Goal: Obtain resource: Download file/media

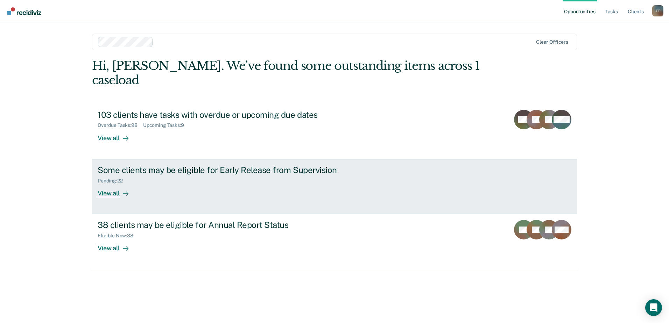
click at [103, 184] on div "View all" at bounding box center [117, 191] width 39 height 14
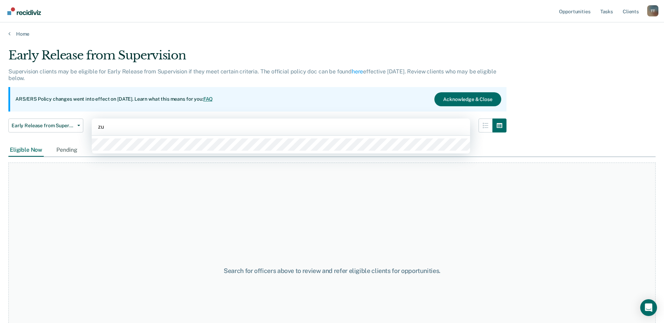
type input "[DATE]"
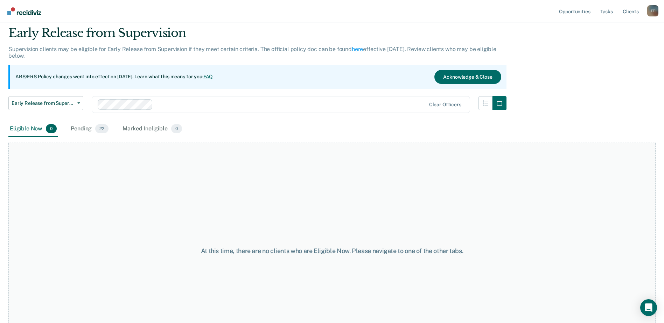
scroll to position [35, 0]
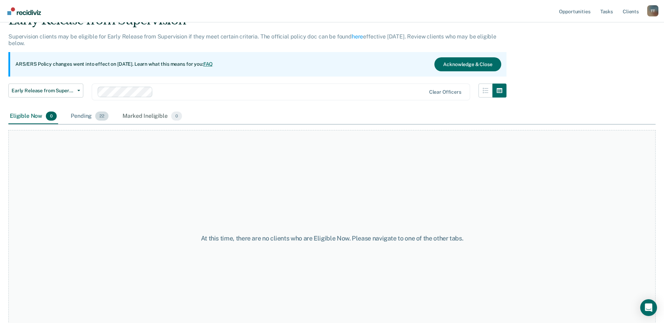
click at [82, 116] on div "Pending 22" at bounding box center [89, 116] width 41 height 15
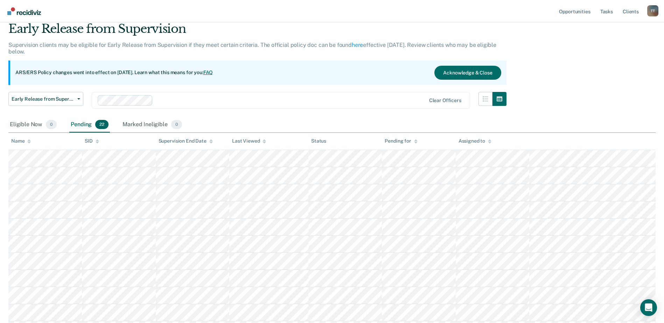
scroll to position [0, 0]
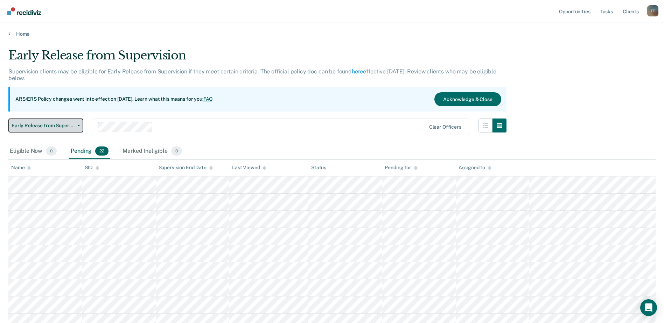
click at [68, 125] on span "Early Release from Supervision" at bounding box center [43, 126] width 63 height 6
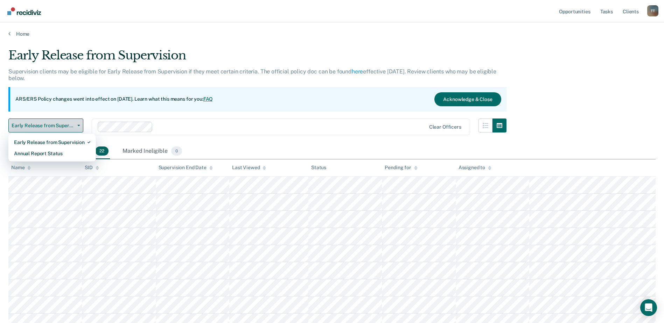
click at [69, 124] on span "Early Release from Supervision" at bounding box center [43, 126] width 63 height 6
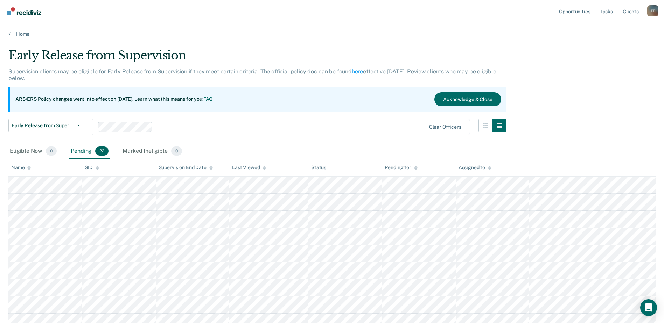
click at [25, 168] on div "Name" at bounding box center [21, 168] width 20 height 6
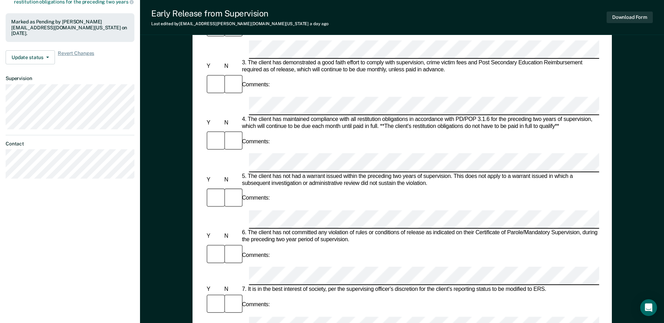
scroll to position [210, 0]
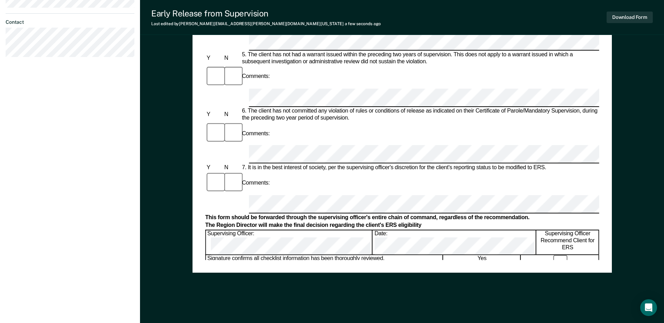
scroll to position [336, 0]
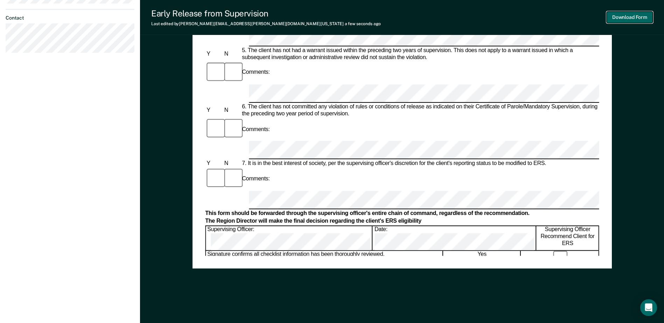
click at [621, 16] on button "Download Form" at bounding box center [629, 18] width 46 height 12
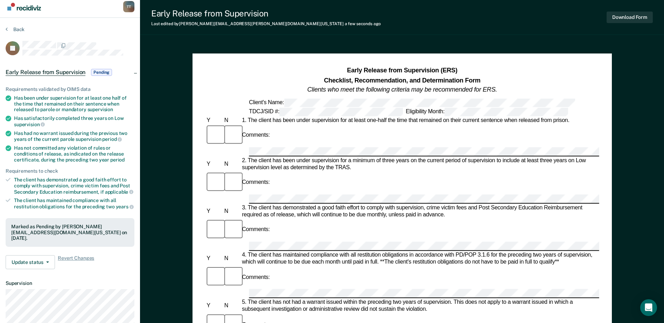
scroll to position [0, 0]
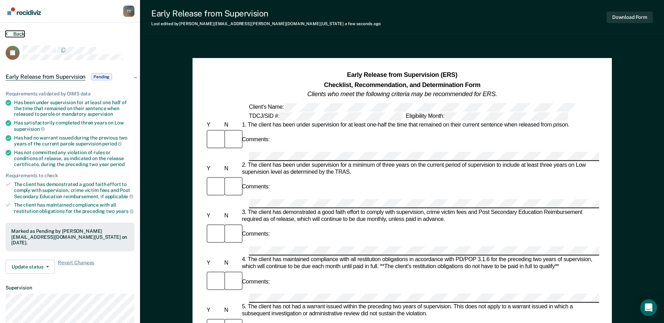
click at [14, 34] on button "Back" at bounding box center [15, 34] width 19 height 6
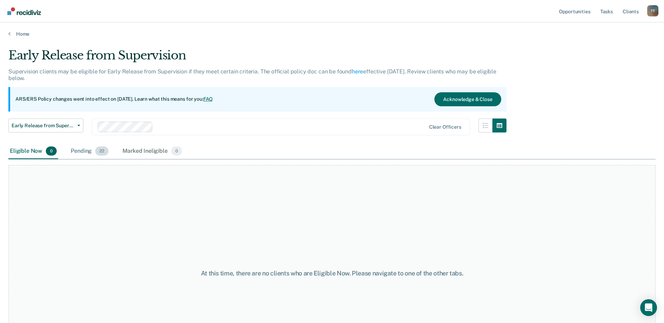
click at [86, 153] on div "Pending 22" at bounding box center [89, 151] width 41 height 15
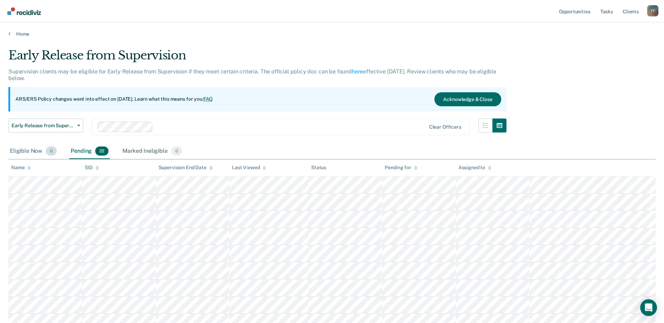
click at [35, 153] on div "Eligible Now 0" at bounding box center [33, 151] width 50 height 15
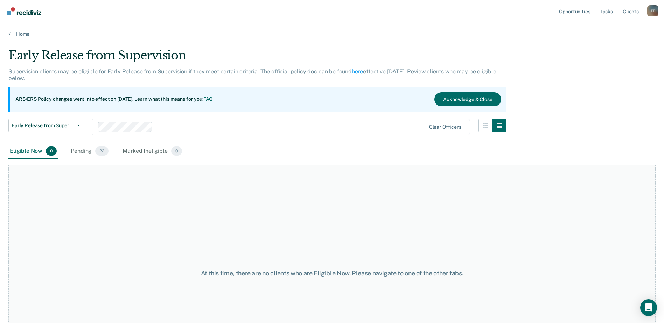
click at [17, 152] on div "Eligible Now 0" at bounding box center [33, 151] width 50 height 15
click at [32, 149] on div "Eligible Now 0" at bounding box center [33, 151] width 50 height 15
click at [51, 153] on span "0" at bounding box center [51, 151] width 11 height 9
click at [20, 149] on div "Eligible Now 0" at bounding box center [33, 151] width 50 height 15
click at [86, 152] on div "Pending 22" at bounding box center [89, 151] width 41 height 15
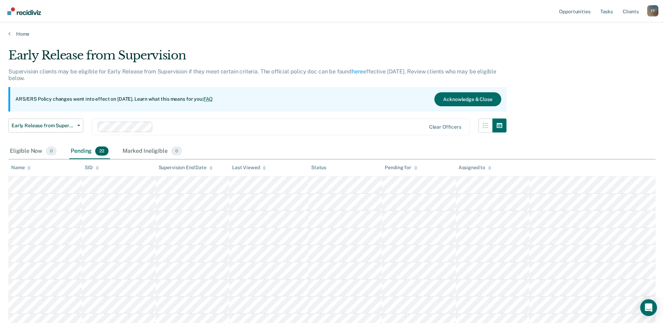
click at [27, 167] on div "Name" at bounding box center [21, 168] width 20 height 6
click at [488, 124] on icon "button" at bounding box center [486, 126] width 6 height 6
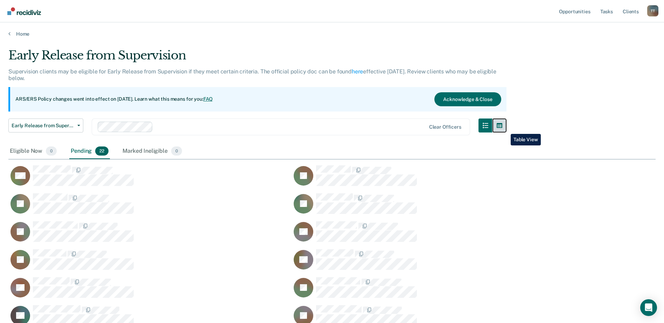
click at [505, 129] on button "button" at bounding box center [499, 126] width 14 height 14
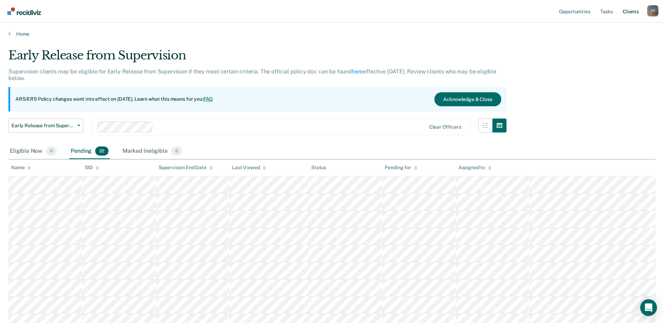
click at [630, 9] on link "Client s" at bounding box center [630, 11] width 19 height 22
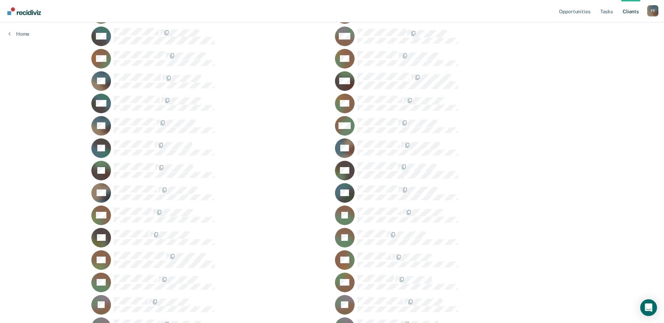
scroll to position [1317, 0]
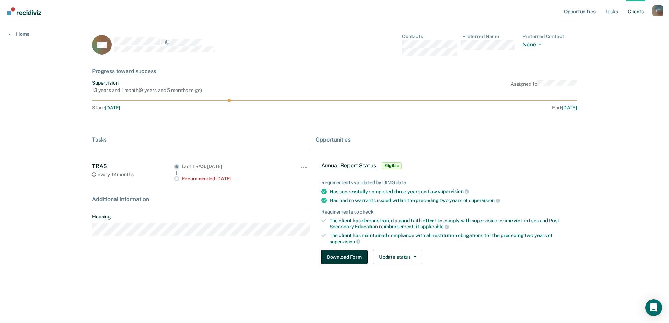
click at [346, 259] on button "Download Form" at bounding box center [344, 257] width 46 height 14
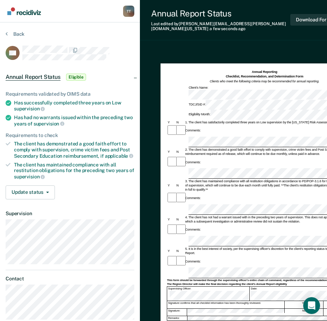
click at [176, 28] on div "Annual Report Status Last edited by [PERSON_NAME][EMAIL_ADDRESS][PERSON_NAME][D…" at bounding box center [244, 20] width 208 height 40
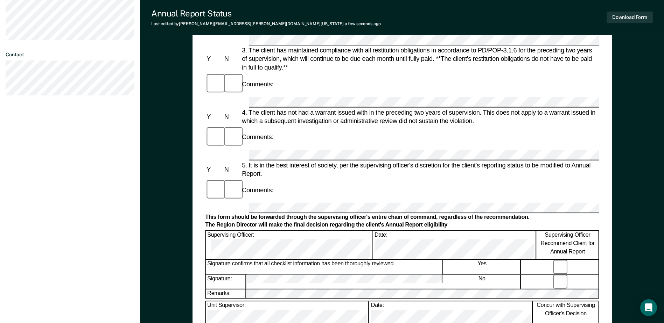
scroll to position [210, 0]
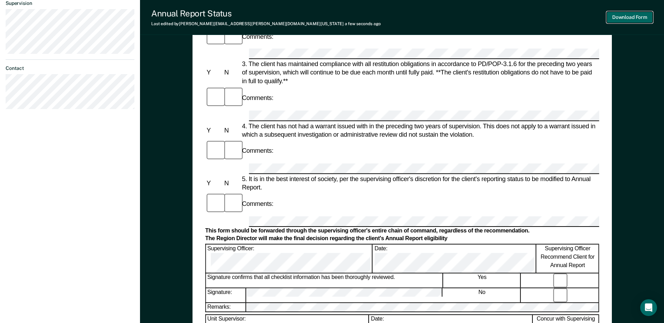
click at [632, 15] on button "Download Form" at bounding box center [629, 18] width 46 height 12
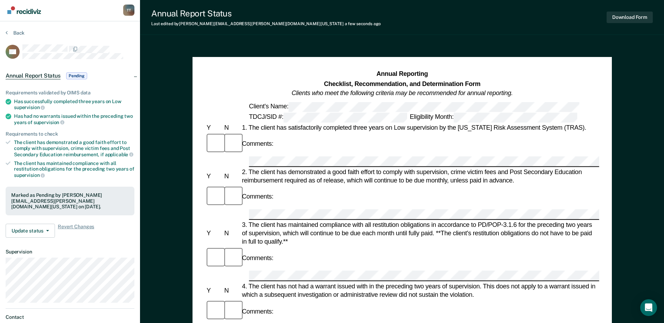
scroll to position [0, 0]
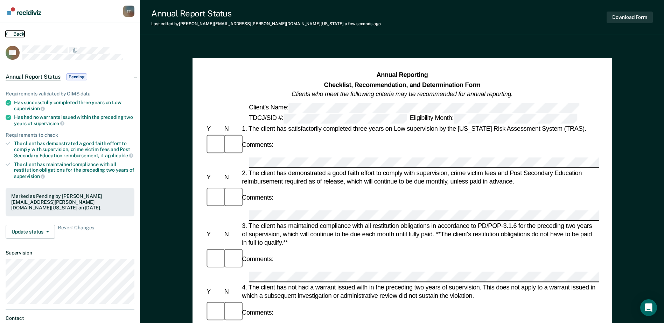
click at [18, 35] on button "Back" at bounding box center [15, 34] width 19 height 6
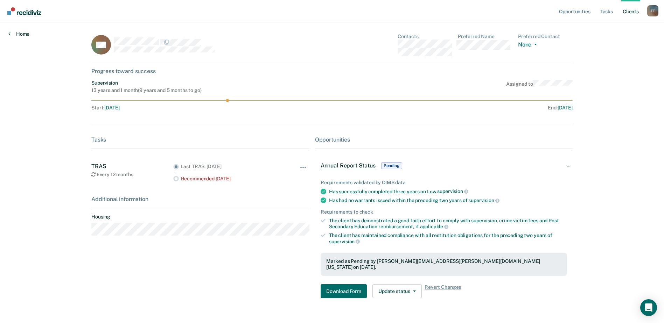
click at [21, 34] on link "Home" at bounding box center [18, 34] width 21 height 6
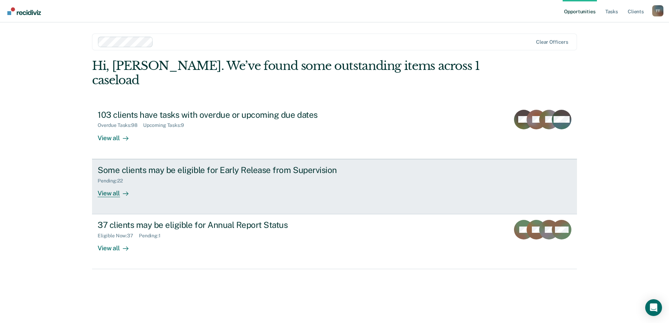
click at [103, 184] on div "View all" at bounding box center [117, 191] width 39 height 14
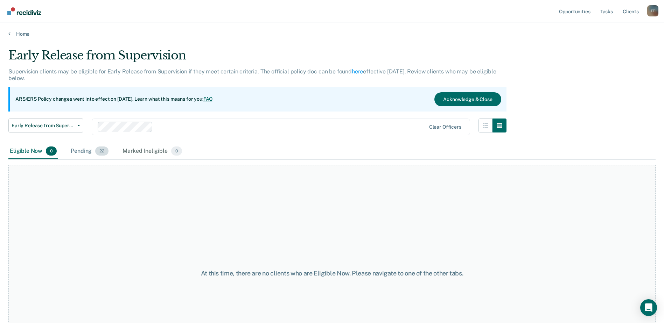
click at [81, 147] on div "Pending 22" at bounding box center [89, 151] width 41 height 15
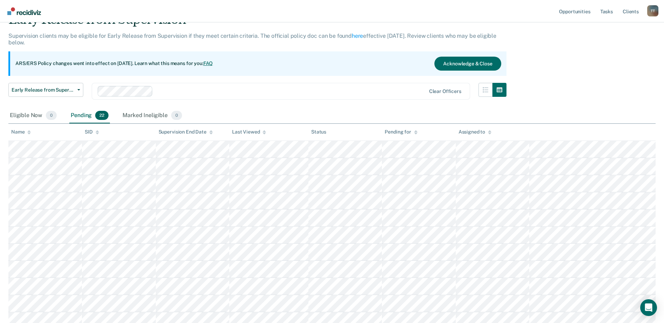
scroll to position [35, 0]
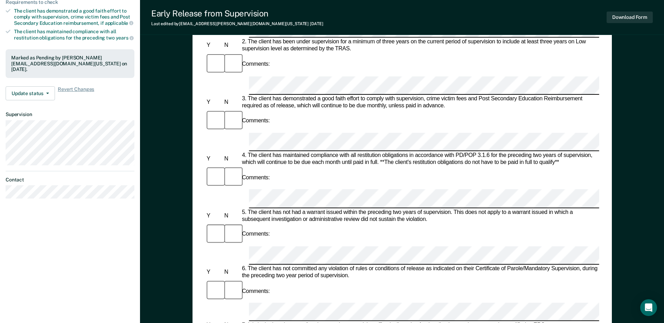
scroll to position [210, 0]
